Goal: Find specific page/section

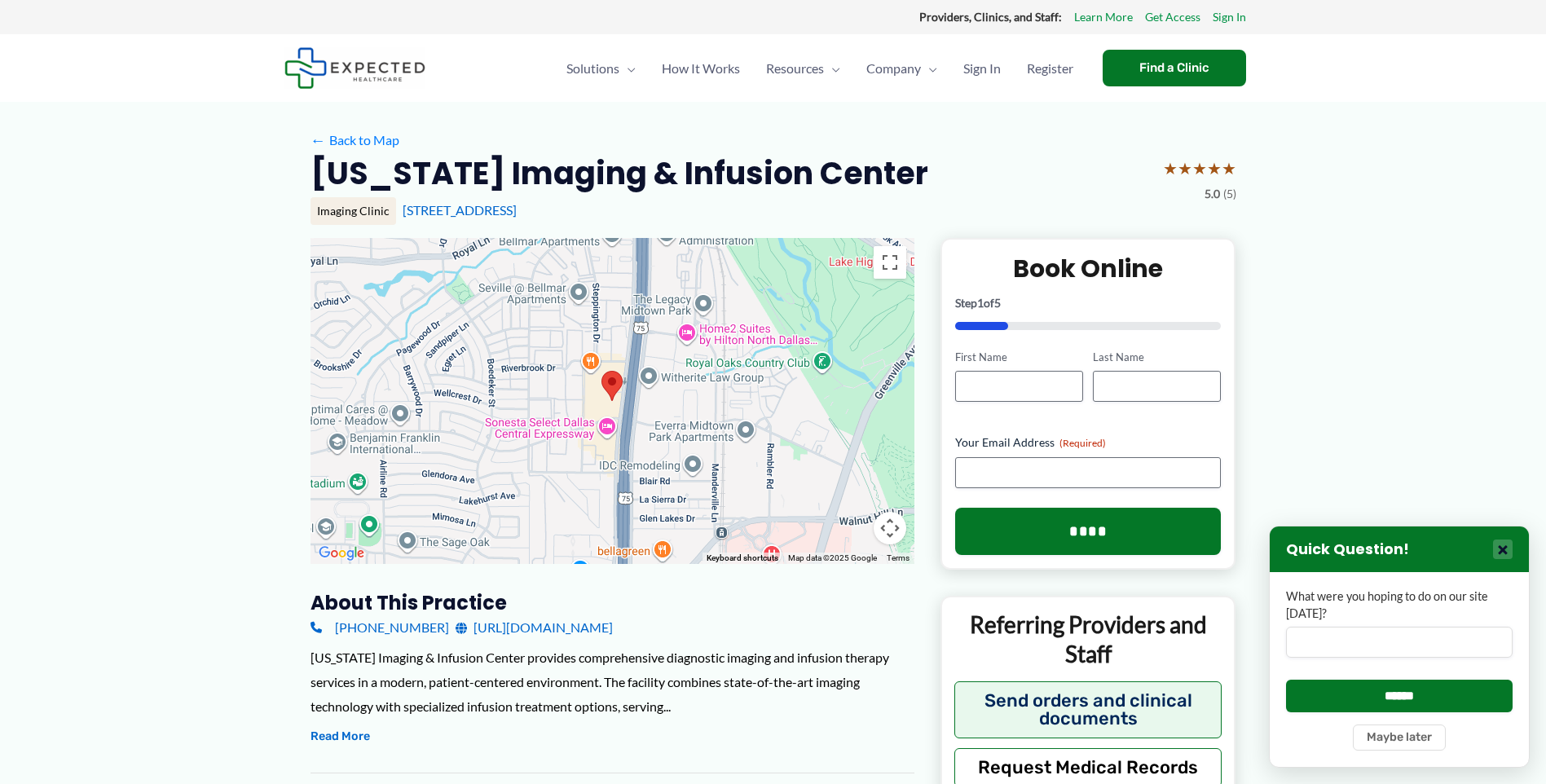
click at [1501, 545] on button "×" at bounding box center [1503, 549] width 19 height 19
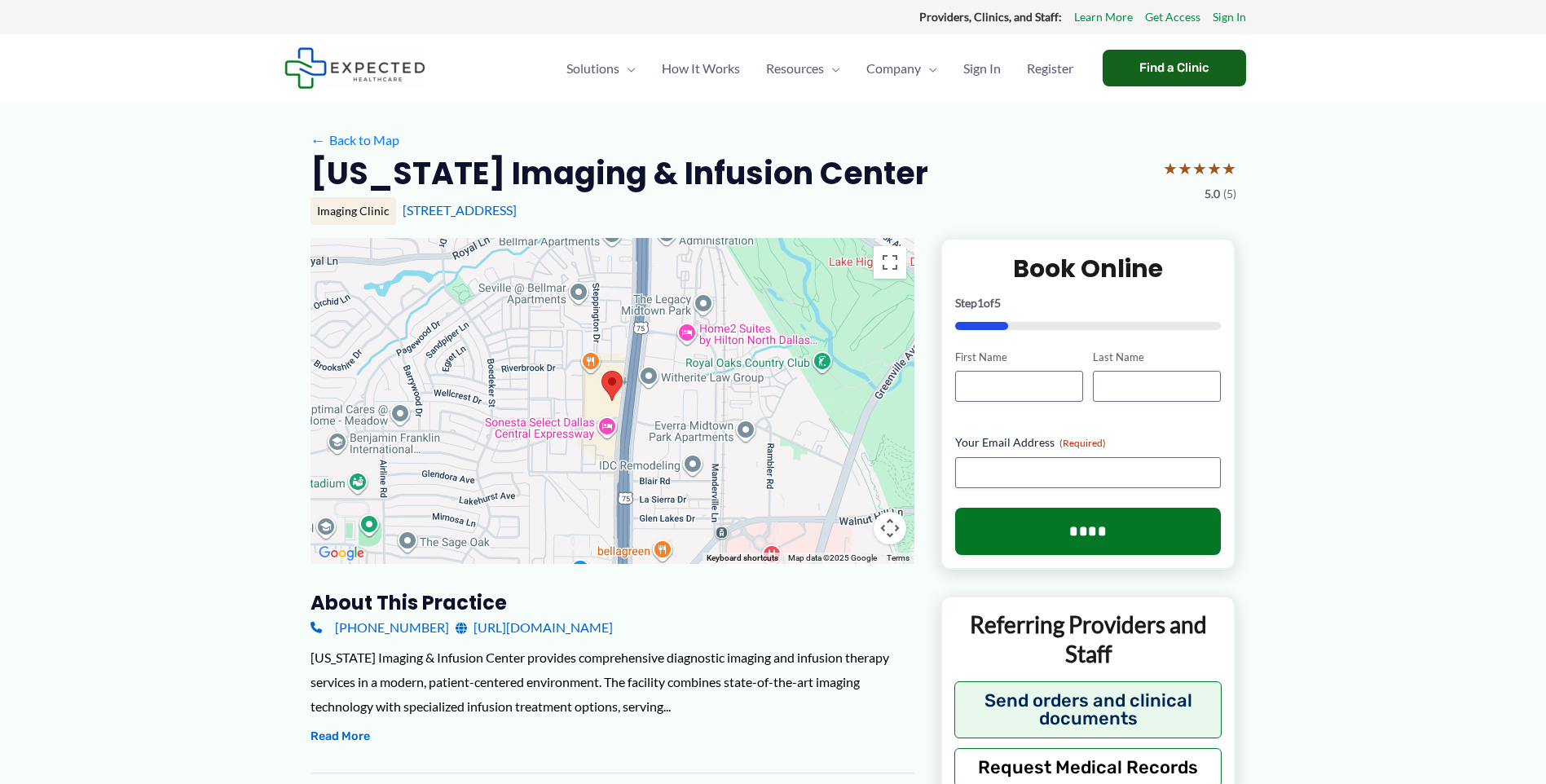
click at [1177, 77] on div "Find a Clinic" at bounding box center [1175, 68] width 144 height 37
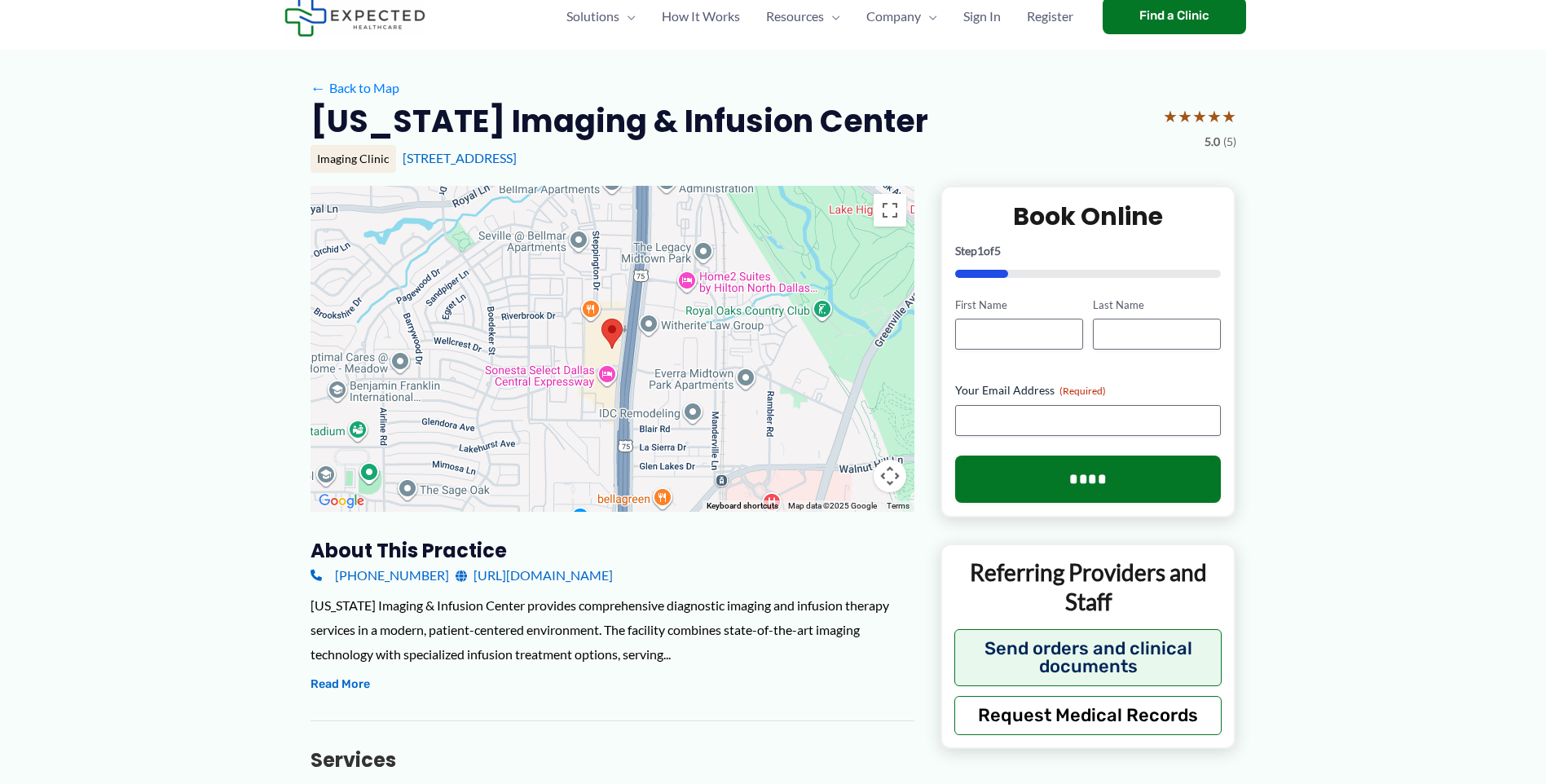
scroll to position [81, 0]
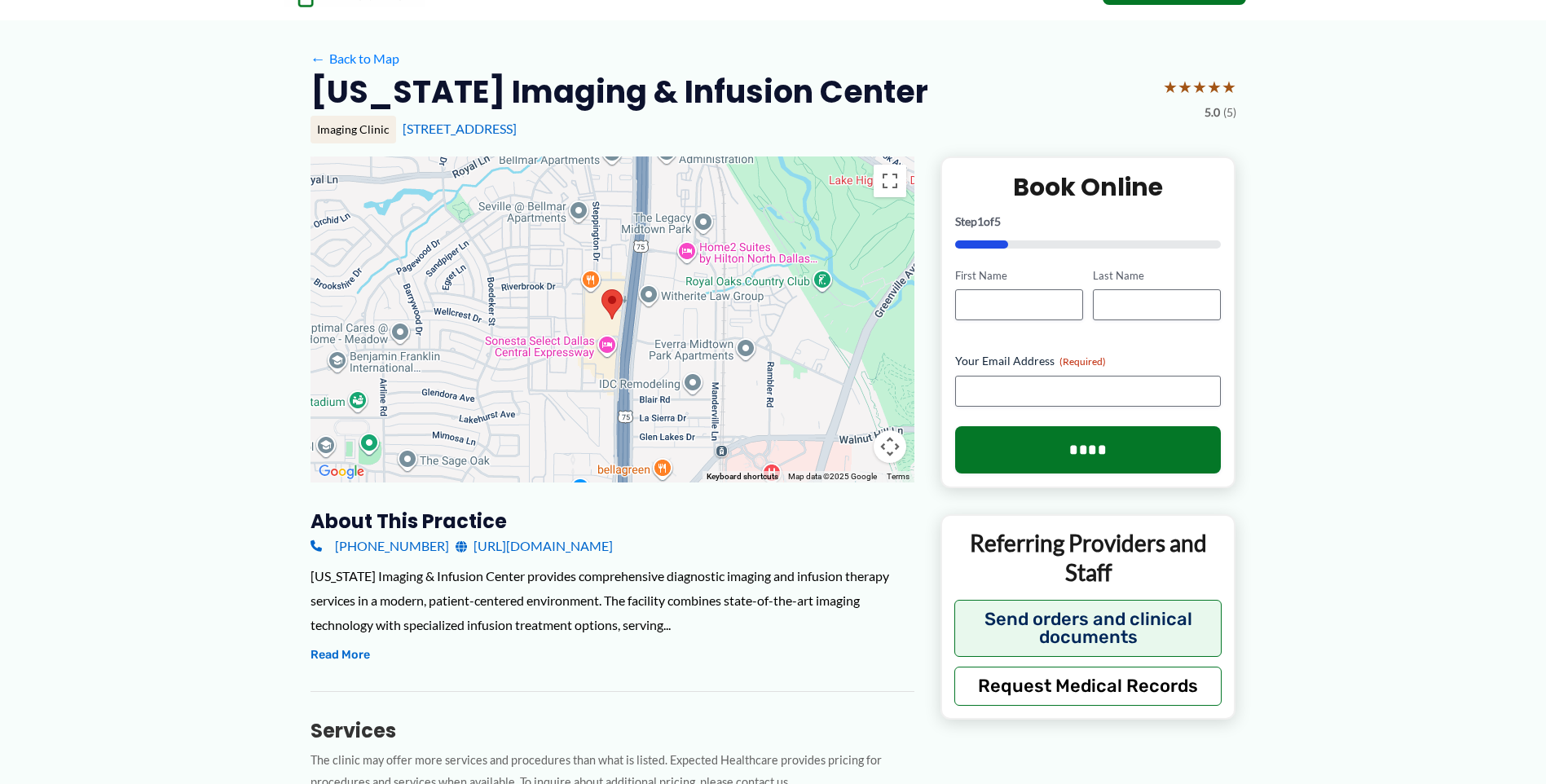
click at [603, 544] on link "[URL][DOMAIN_NAME]" at bounding box center [534, 545] width 158 height 25
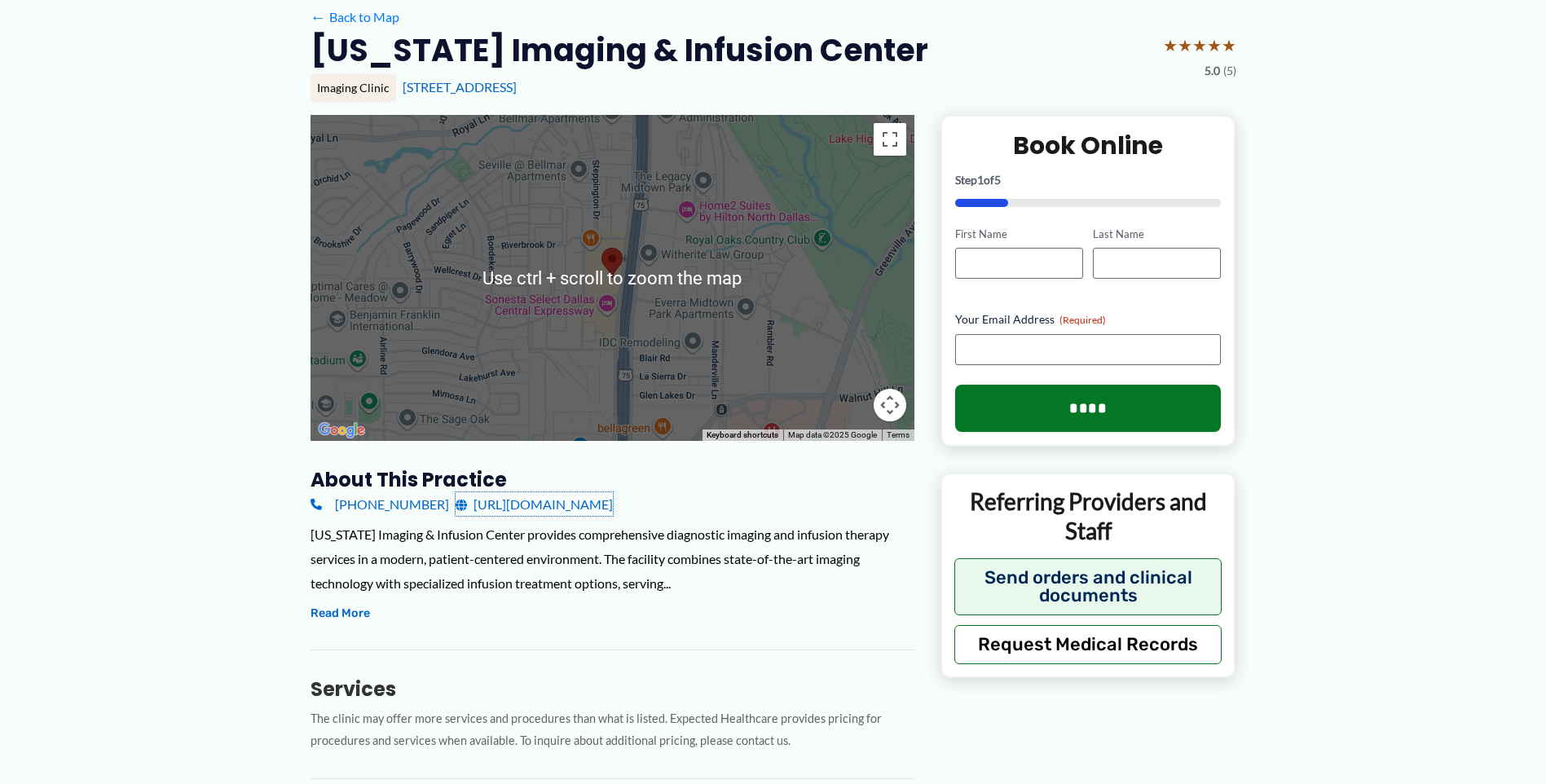
scroll to position [0, 0]
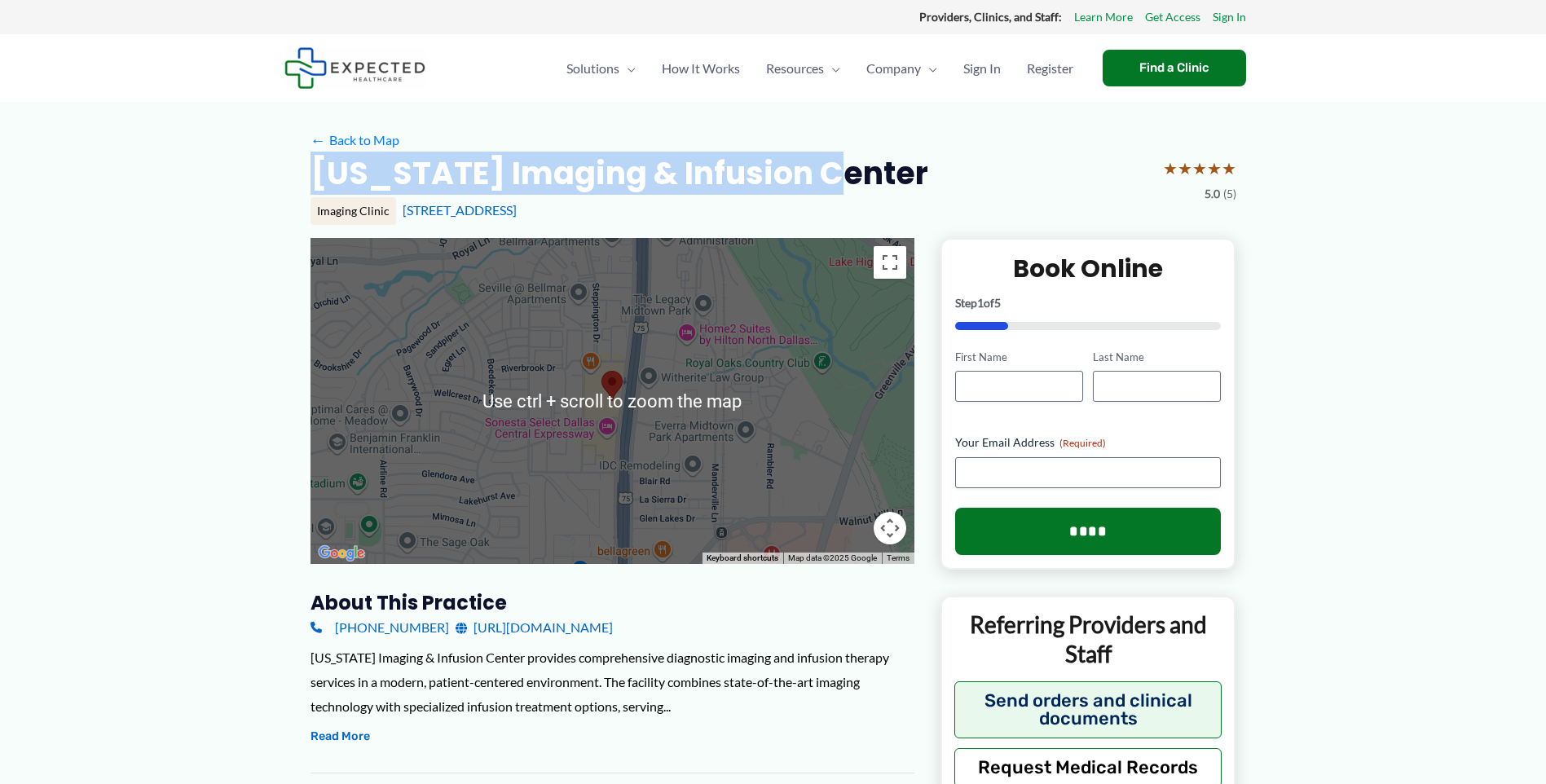
drag, startPoint x: 876, startPoint y: 172, endPoint x: 285, endPoint y: 172, distance: 591.0
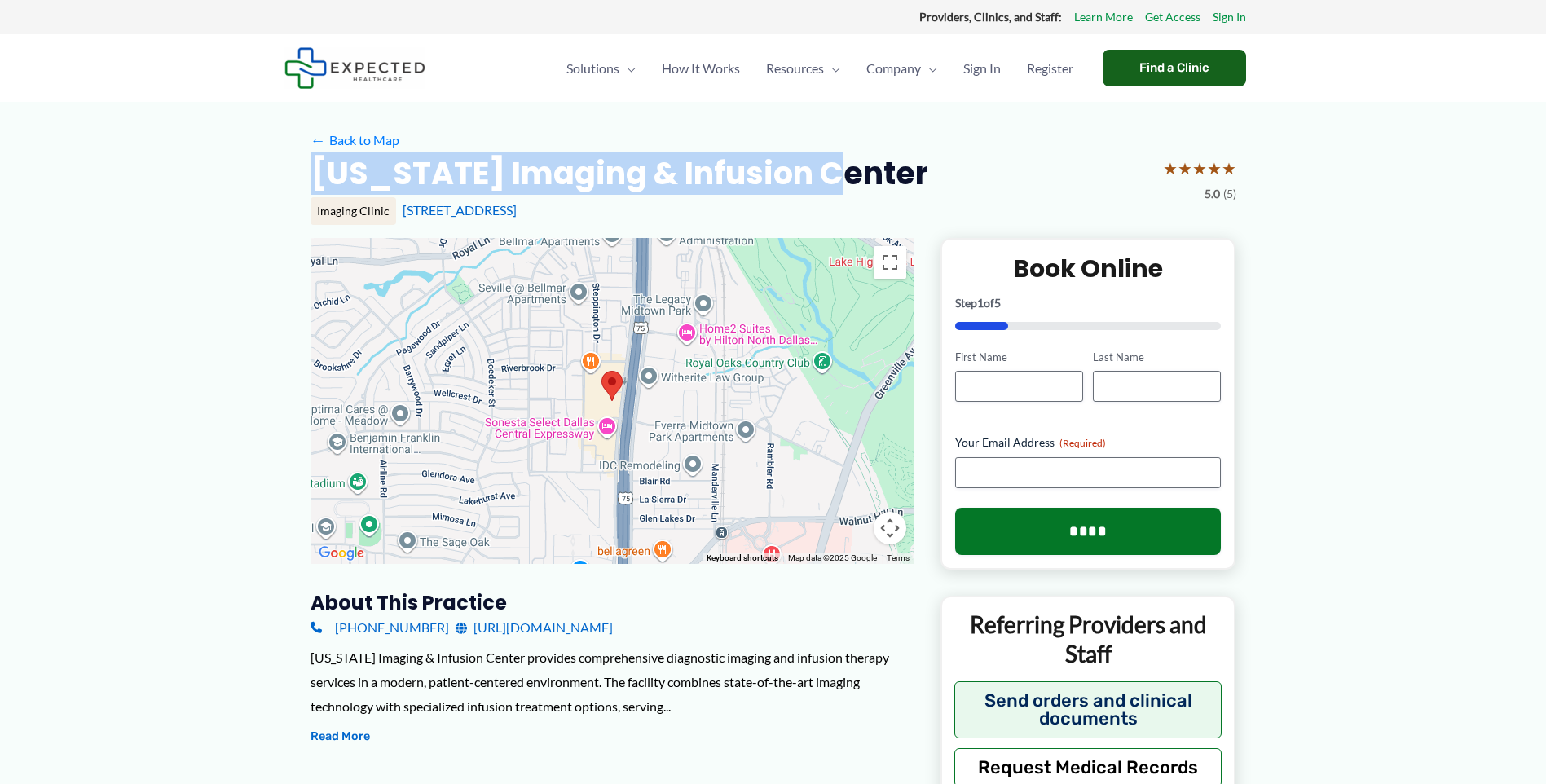
copy h2 "[US_STATE] Imaging & Infusion Center"
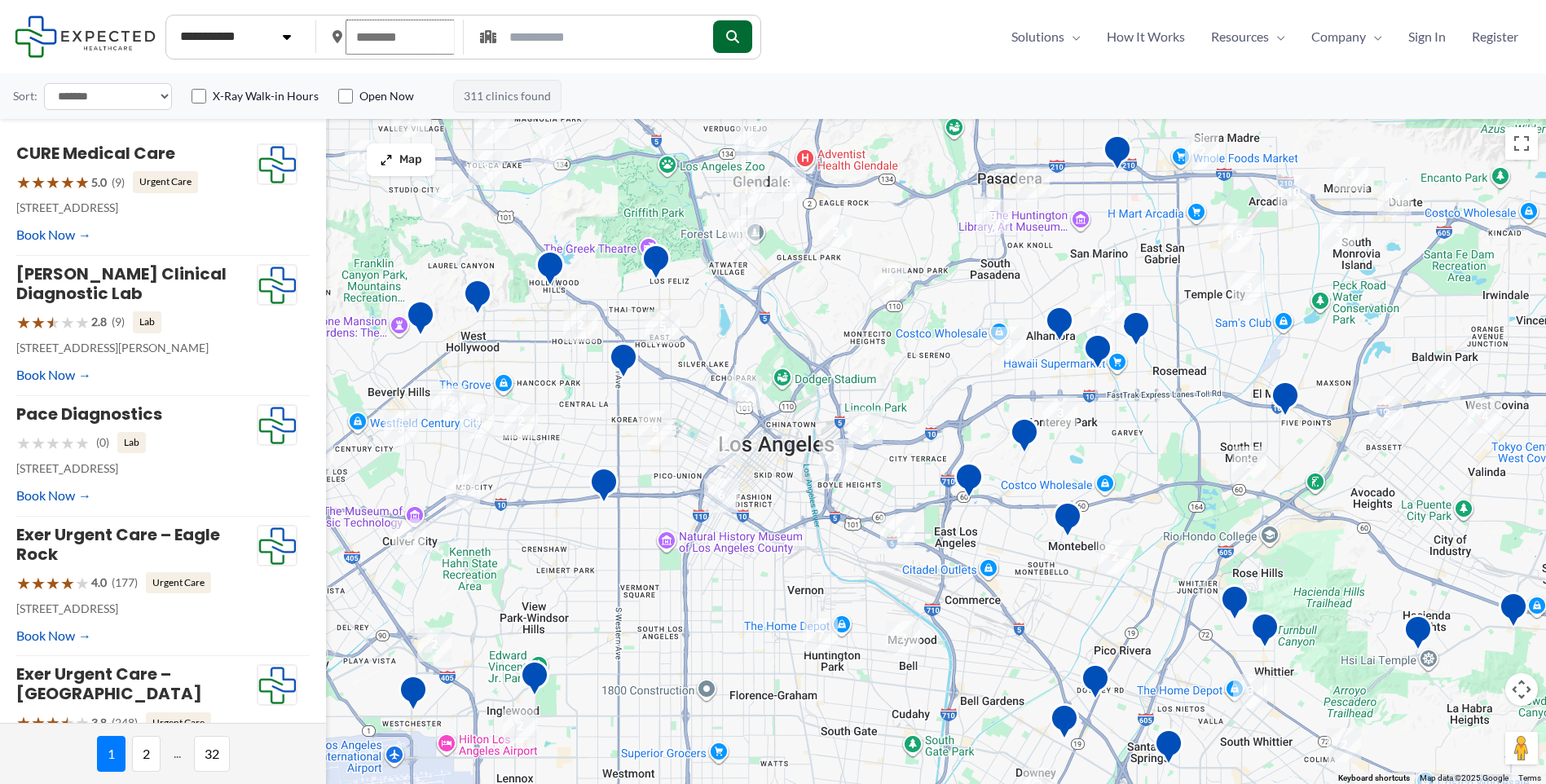
click at [394, 35] on input "text" at bounding box center [400, 37] width 110 height 35
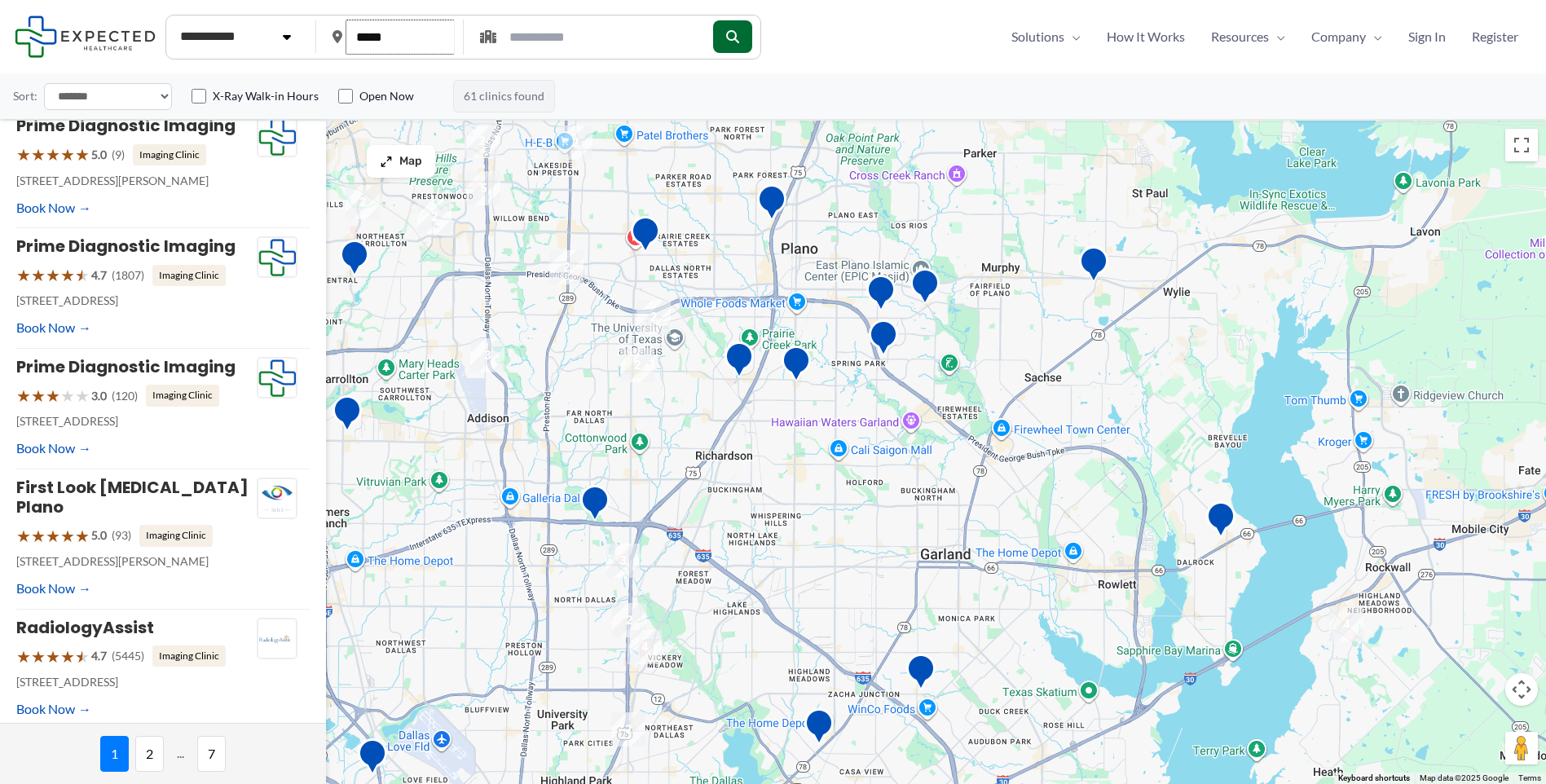
scroll to position [570, 0]
type input "*****"
